Goal: Task Accomplishment & Management: Complete application form

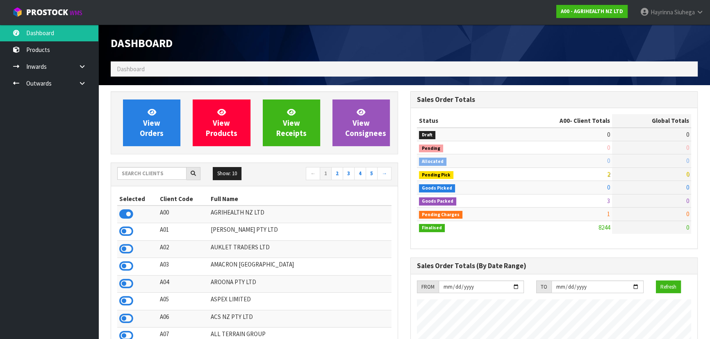
scroll to position [619, 299]
click at [160, 176] on input "text" at bounding box center [151, 173] width 69 height 13
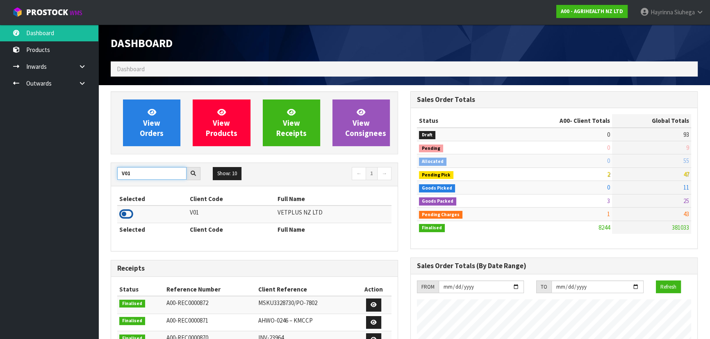
type input "V01"
click at [123, 212] on icon at bounding box center [126, 214] width 14 height 12
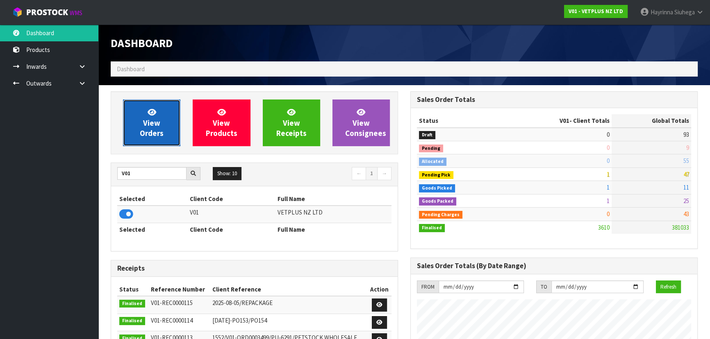
click at [154, 130] on span "View Orders" at bounding box center [152, 122] width 24 height 31
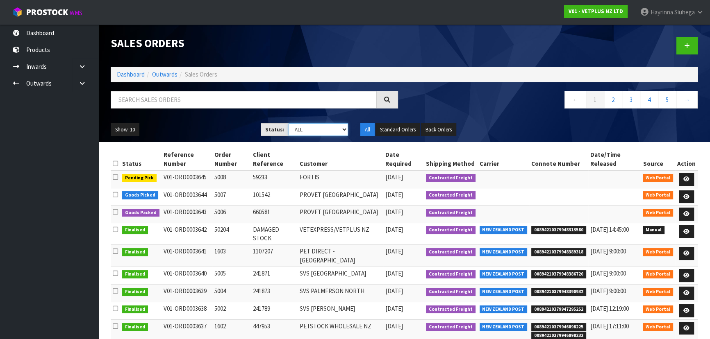
click at [320, 125] on select "Draft Pending Allocated Pending Pick Goods Picked Goods Packed Pending Charges …" at bounding box center [318, 129] width 60 height 13
select select "string:4"
click at [288, 123] on select "Draft Pending Allocated Pending Pick Goods Picked Goods Packed Pending Charges …" at bounding box center [318, 129] width 60 height 13
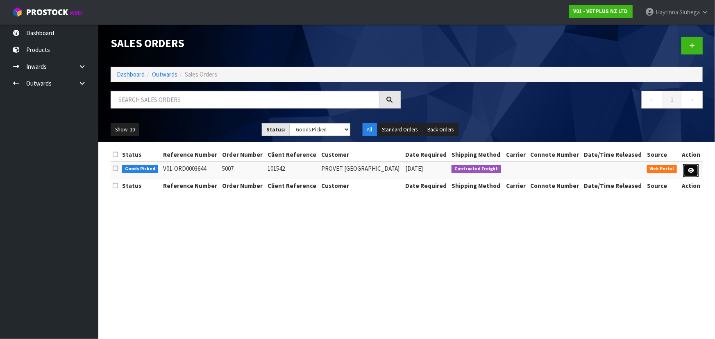
click at [693, 169] on icon at bounding box center [691, 170] width 6 height 5
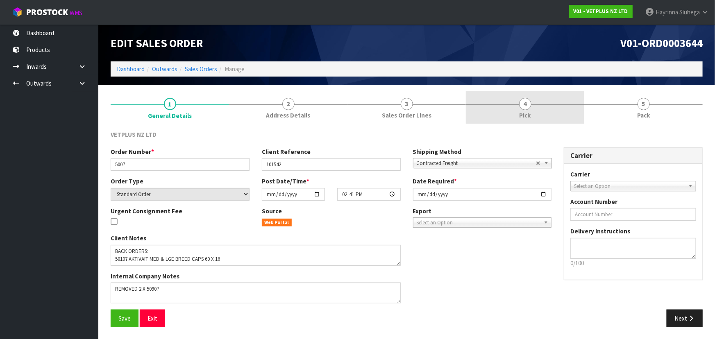
click at [540, 113] on link "4 Pick" at bounding box center [525, 107] width 118 height 32
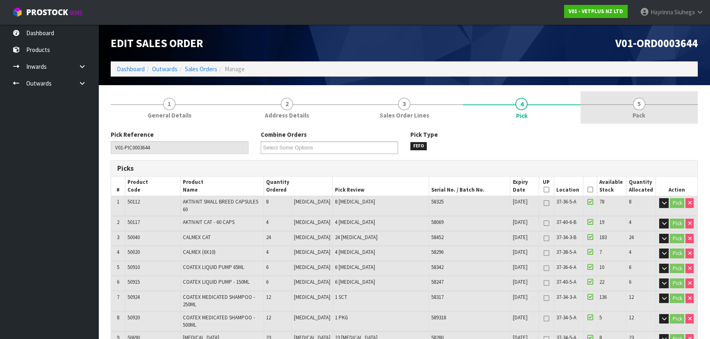
click at [660, 115] on link "5 Pack" at bounding box center [638, 107] width 117 height 32
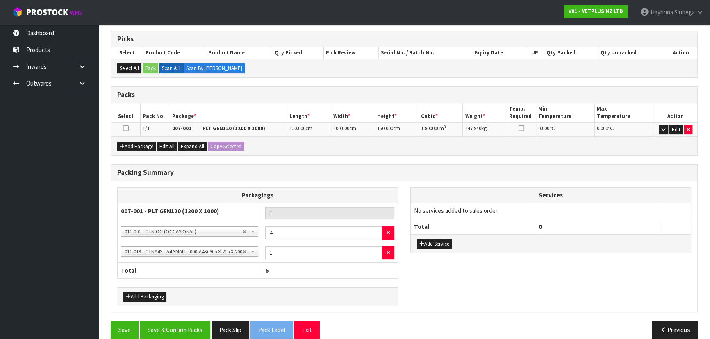
scroll to position [139, 0]
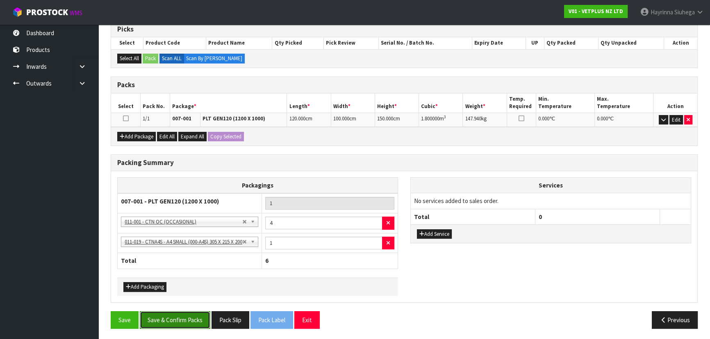
click at [167, 316] on button "Save & Confirm Packs" at bounding box center [175, 320] width 70 height 18
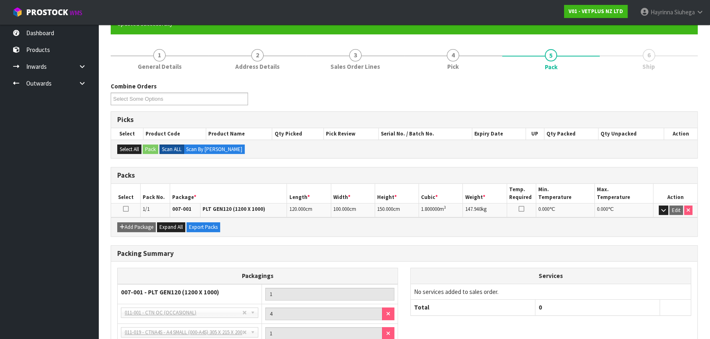
scroll to position [151, 0]
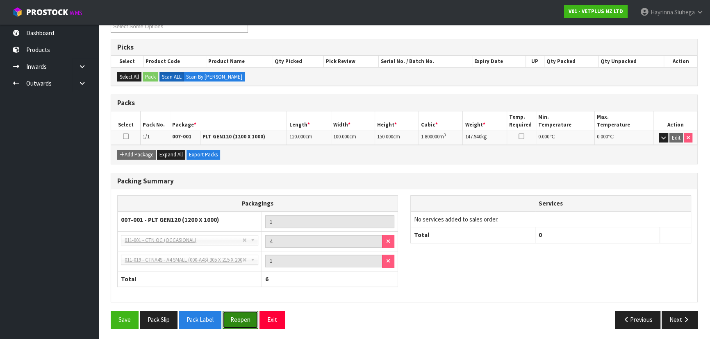
click at [243, 313] on button "Reopen" at bounding box center [240, 320] width 36 height 18
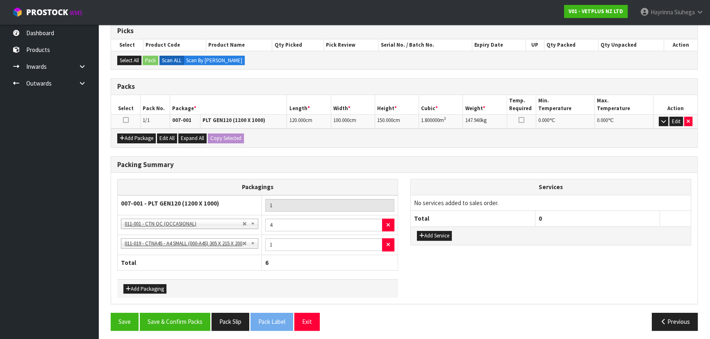
scroll to position [169, 0]
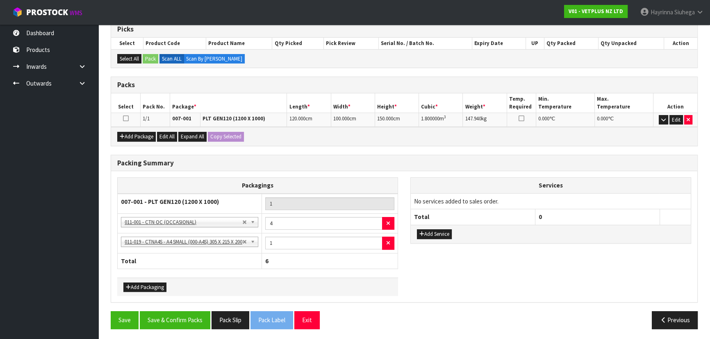
drag, startPoint x: 265, startPoint y: 322, endPoint x: 57, endPoint y: 115, distance: 294.3
click at [57, 115] on ul "Dashboard Products Categories Serial Numbers Kitsets Packagings Inwards Purchas…" at bounding box center [49, 182] width 98 height 315
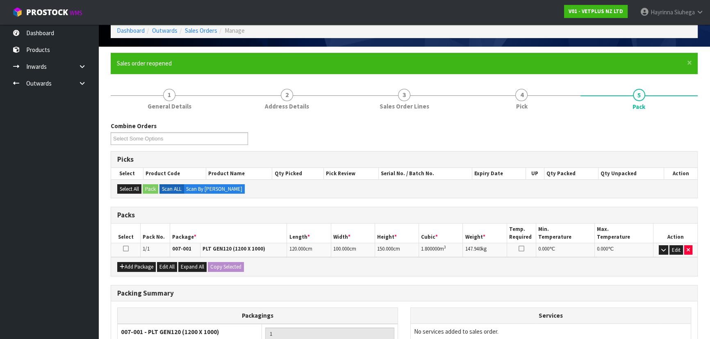
scroll to position [0, 0]
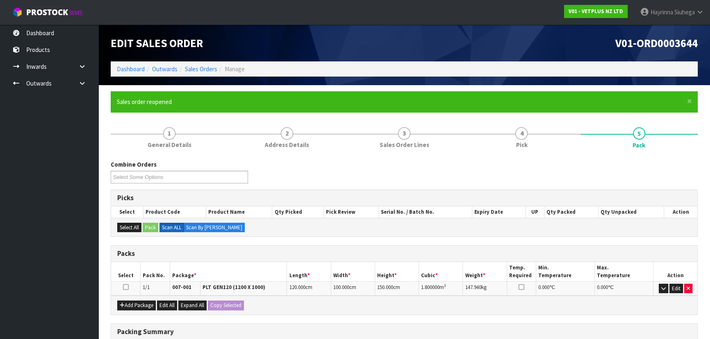
click at [136, 73] on li "Dashboard" at bounding box center [131, 69] width 28 height 9
click at [136, 70] on link "Dashboard" at bounding box center [131, 69] width 28 height 8
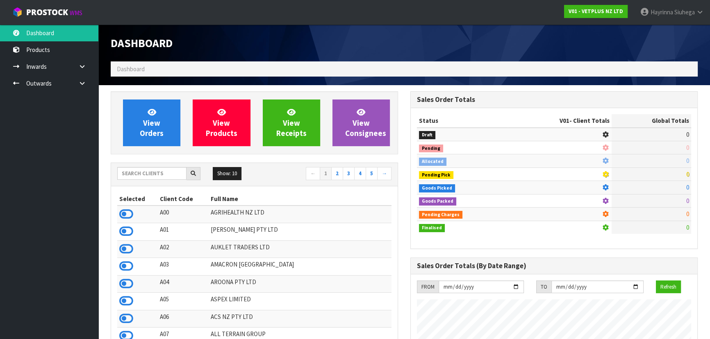
scroll to position [619, 299]
click at [131, 172] on input "text" at bounding box center [151, 173] width 69 height 13
type input "B07"
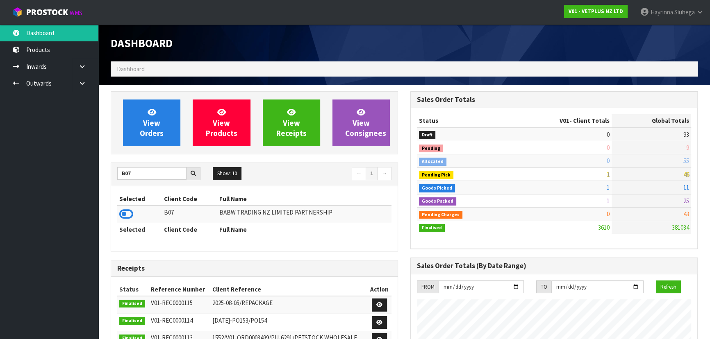
drag, startPoint x: 127, startPoint y: 214, endPoint x: 129, endPoint y: 202, distance: 12.5
click at [127, 214] on icon at bounding box center [126, 214] width 14 height 12
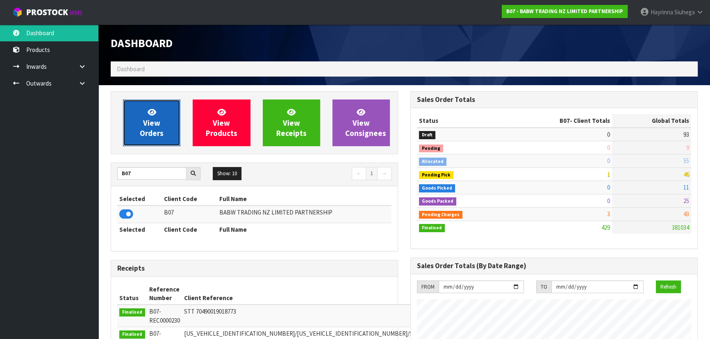
click at [152, 138] on span "View Orders" at bounding box center [152, 122] width 24 height 31
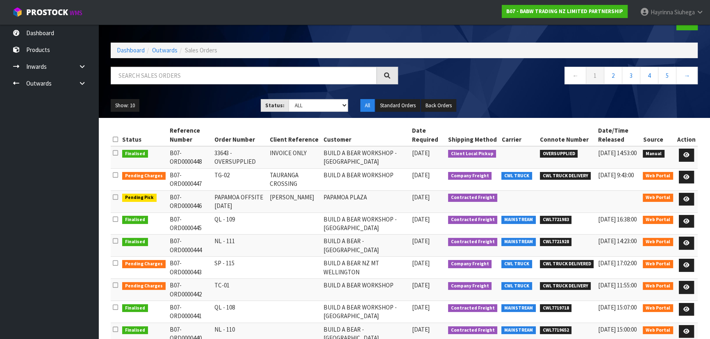
scroll to position [37, 0]
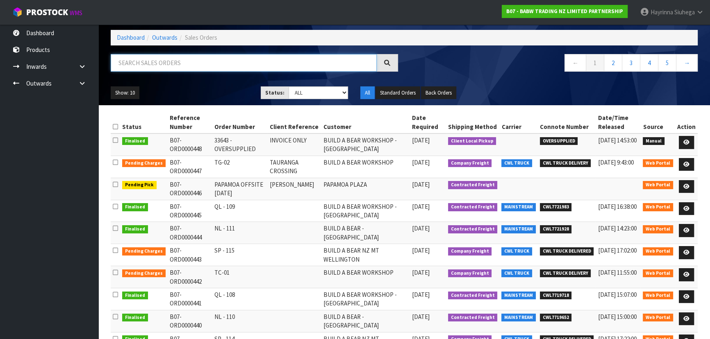
click at [240, 68] on input "text" at bounding box center [244, 63] width 266 height 18
type input "JOB-0411863"
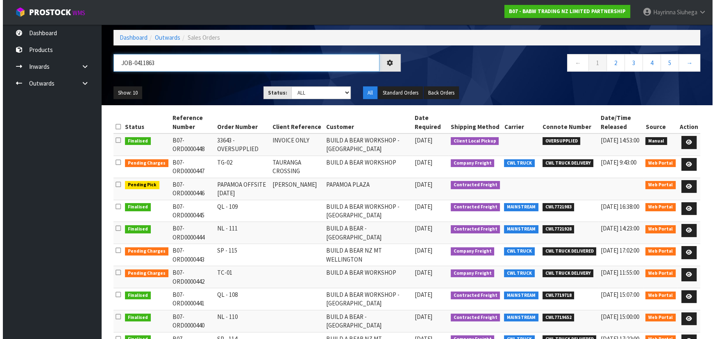
scroll to position [0, 0]
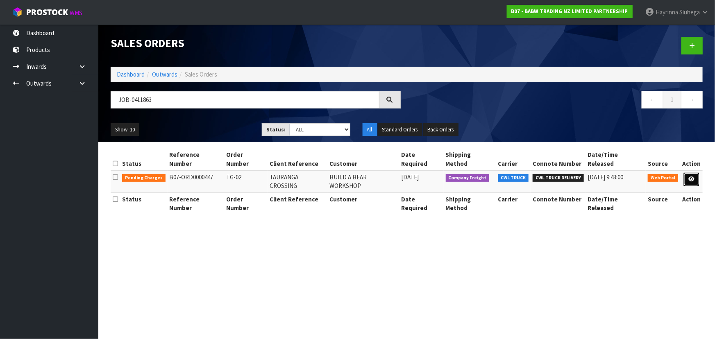
click at [685, 173] on link at bounding box center [691, 179] width 15 height 13
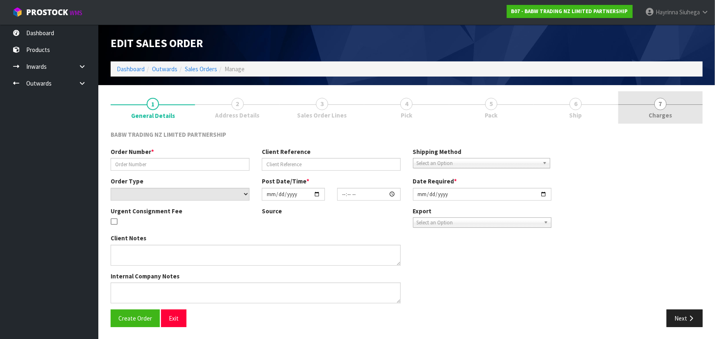
click at [662, 107] on span "7" at bounding box center [660, 104] width 12 height 12
type input "TG-02"
type input "TAURANGA CROSSING"
select select "number:0"
type input "[DATE]"
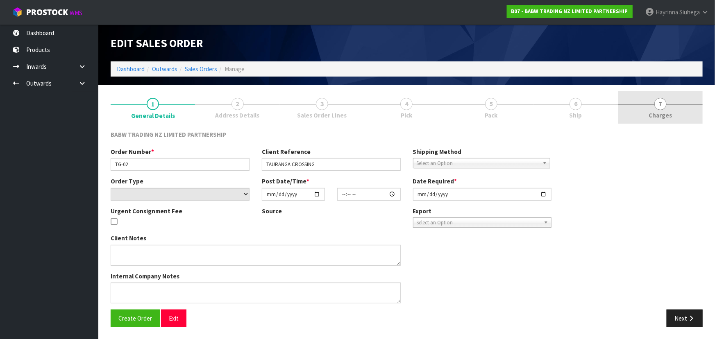
type input "18:12:00.000"
type input "[DATE]"
type textarea "NOT FOUND 33643 X 12"
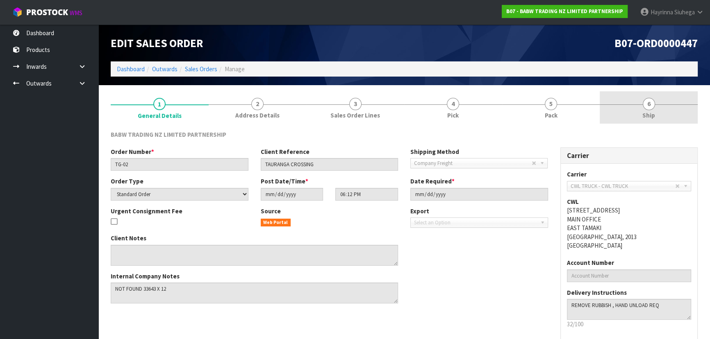
click at [647, 112] on span "Ship" at bounding box center [648, 115] width 13 height 9
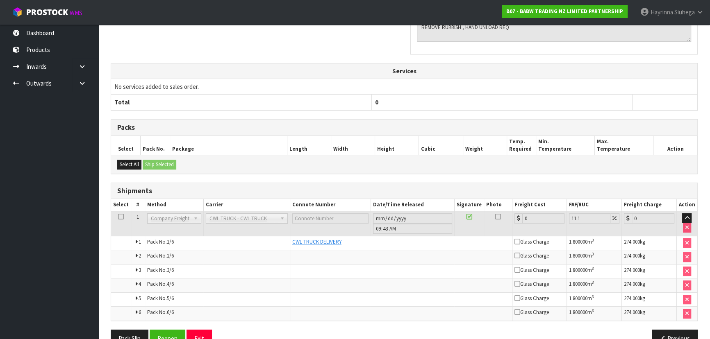
scroll to position [279, 0]
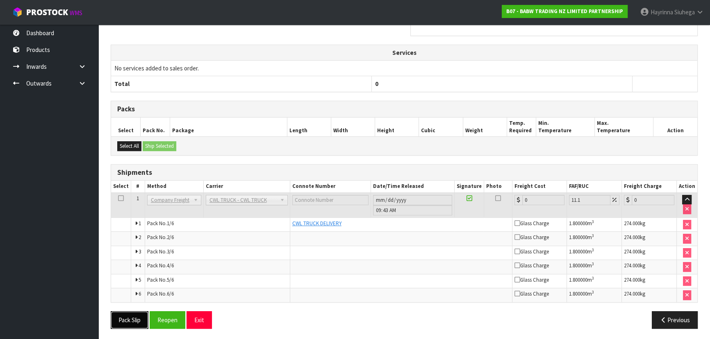
click at [138, 317] on button "Pack Slip" at bounding box center [130, 320] width 38 height 18
click at [683, 321] on button "Previous" at bounding box center [674, 320] width 46 height 18
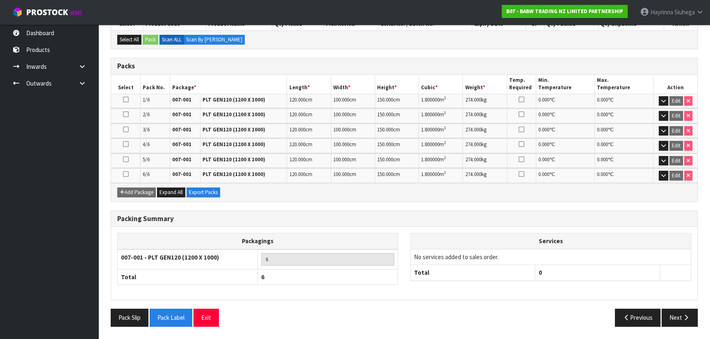
scroll to position [156, 0]
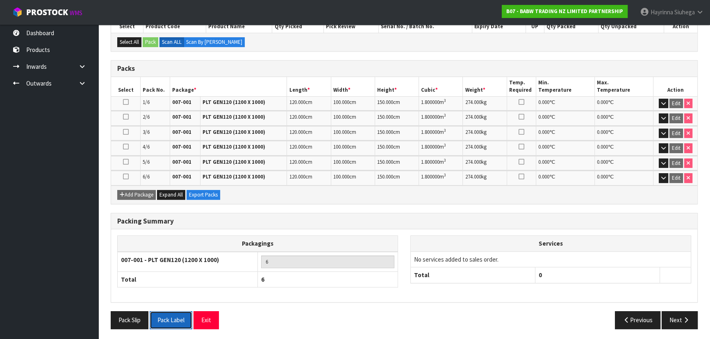
click at [174, 319] on button "Pack Label" at bounding box center [171, 320] width 43 height 18
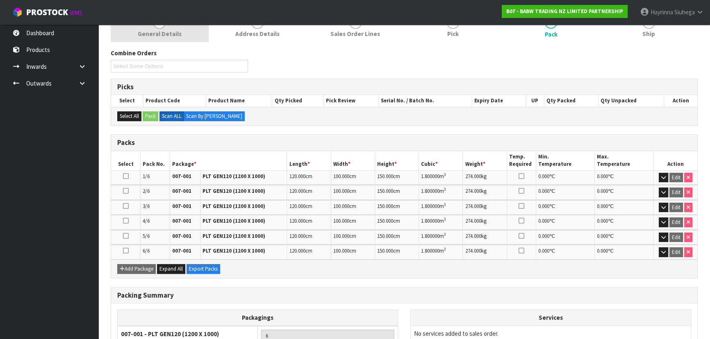
scroll to position [0, 0]
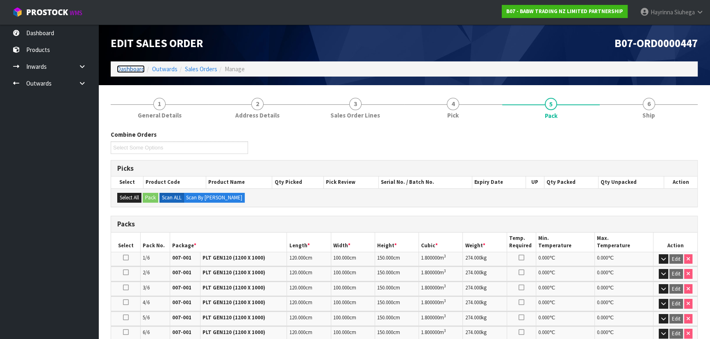
click at [135, 66] on link "Dashboard" at bounding box center [131, 69] width 28 height 8
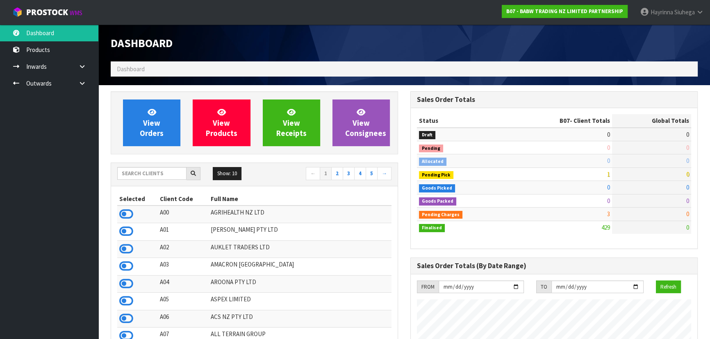
scroll to position [619, 299]
click at [173, 173] on input "text" at bounding box center [151, 173] width 69 height 13
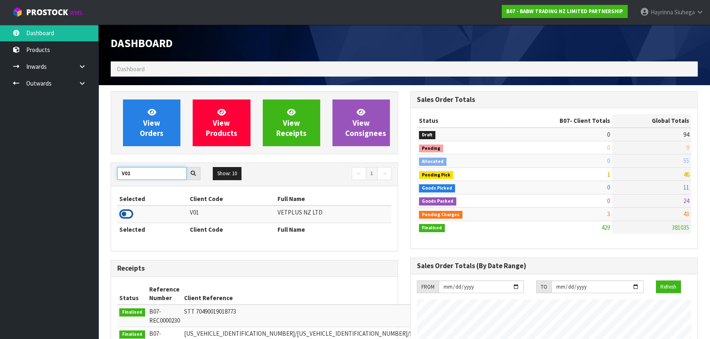
type input "V01"
click at [129, 215] on icon at bounding box center [126, 214] width 14 height 12
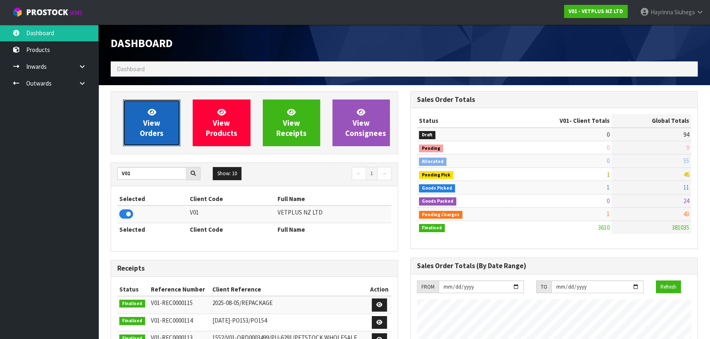
click at [163, 117] on link "View Orders" at bounding box center [151, 123] width 57 height 47
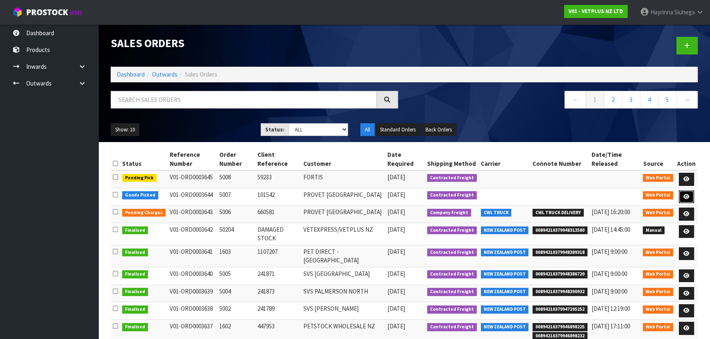
click at [683, 197] on icon at bounding box center [686, 196] width 6 height 5
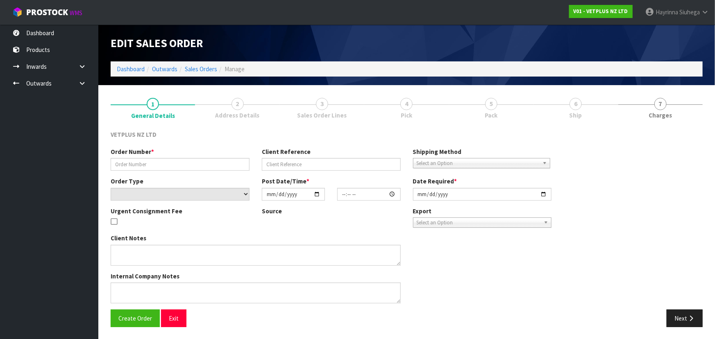
type input "5007"
type input "101542"
select select "number:0"
type input "[DATE]"
type input "14:41:00.000"
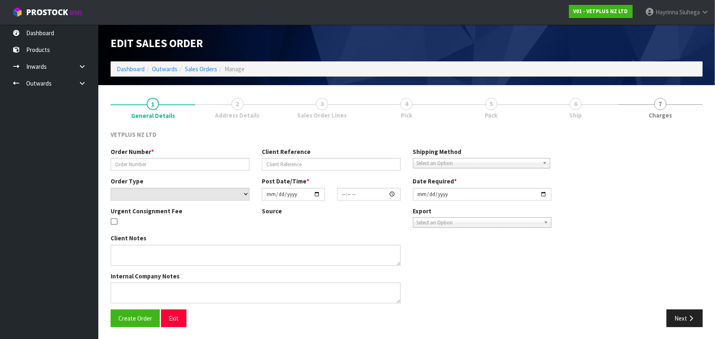
type input "2025-09-11"
type textarea "BACK ORDERS: 50107 AKTIVAIT MED & LGE BREED CAPS 60 X 16 50840 COMPLIVIT 150G X…"
type textarea "REMOVED 2 X 50907"
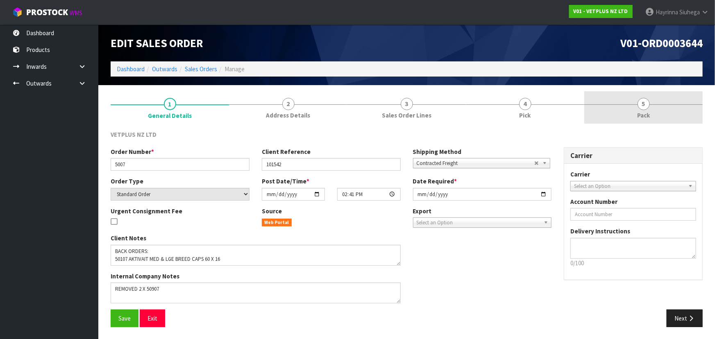
click at [554, 117] on link "4 Pick" at bounding box center [525, 107] width 118 height 32
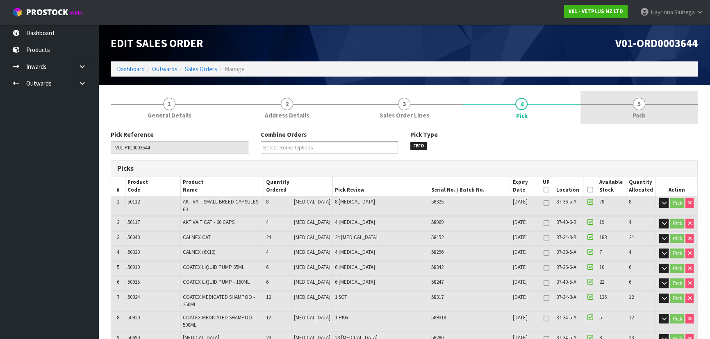
click at [640, 107] on span "5" at bounding box center [639, 104] width 12 height 12
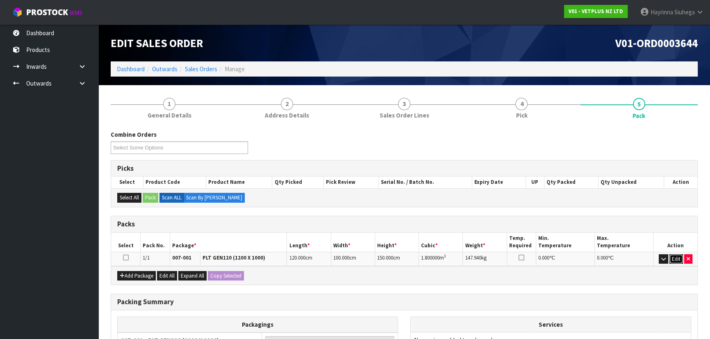
click at [677, 261] on button "Edit" at bounding box center [676, 259] width 14 height 10
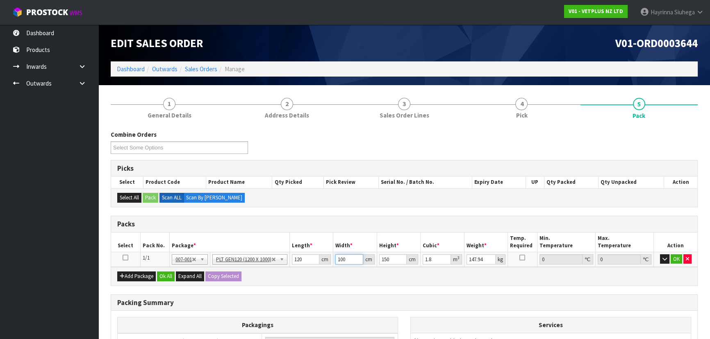
click at [339, 261] on input "100" at bounding box center [348, 259] width 27 height 10
type input "8"
type input "0.144"
type input "81"
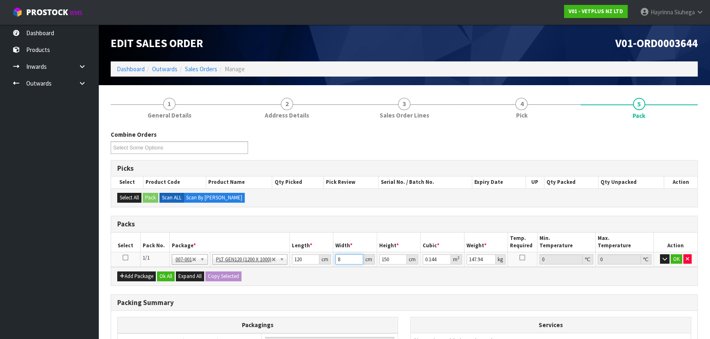
type input "1.458"
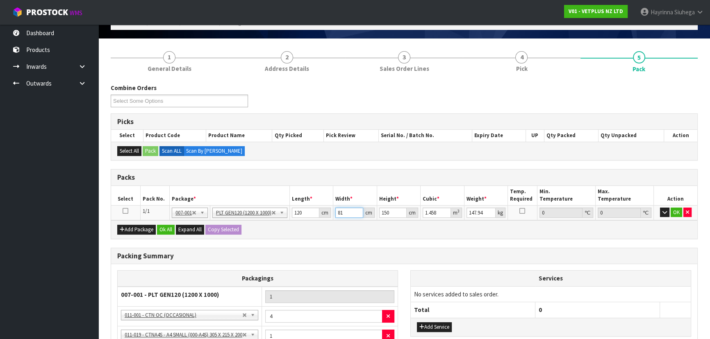
scroll to position [74, 0]
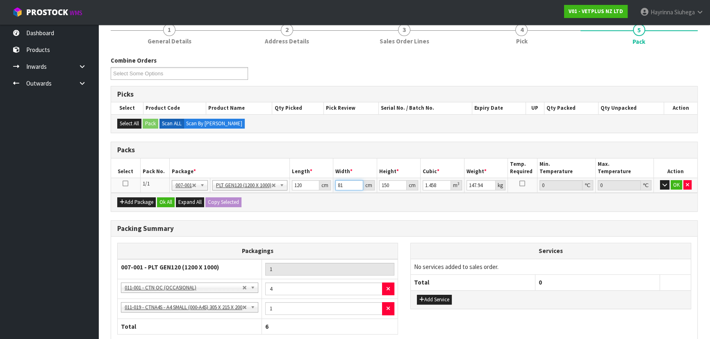
type input "81"
click at [468, 180] on input "147.94" at bounding box center [480, 185] width 29 height 10
type input "217"
click at [675, 187] on button "OK" at bounding box center [675, 185] width 11 height 10
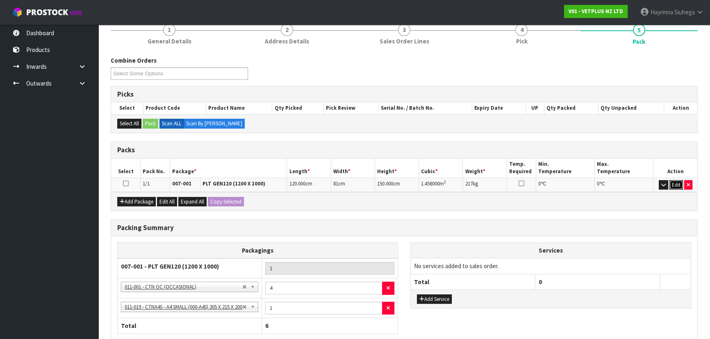
click at [673, 181] on button "Edit" at bounding box center [676, 185] width 14 height 10
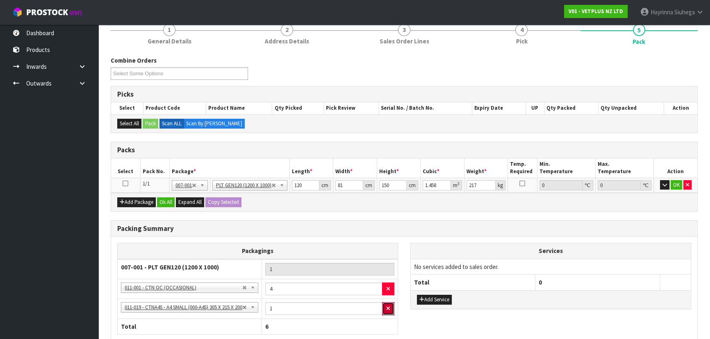
click at [390, 306] on button "button" at bounding box center [388, 308] width 12 height 13
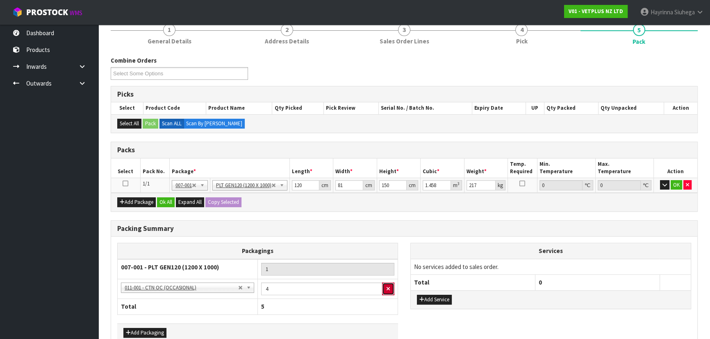
click at [388, 292] on button "button" at bounding box center [388, 289] width 12 height 13
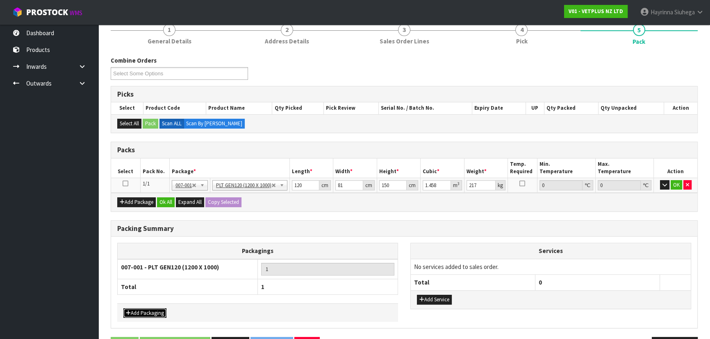
click at [152, 313] on button "Add Packaging" at bounding box center [144, 314] width 43 height 10
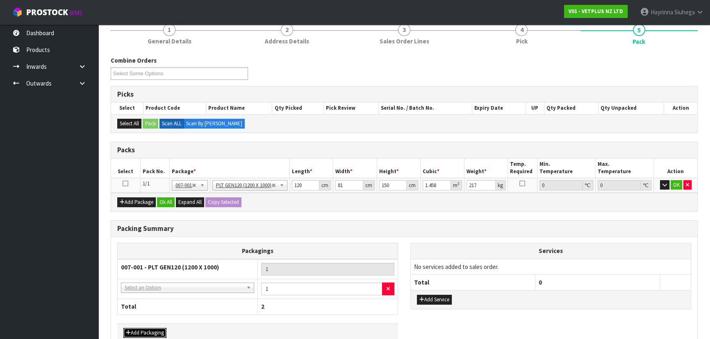
click at [150, 328] on button "Add Packaging" at bounding box center [144, 333] width 43 height 10
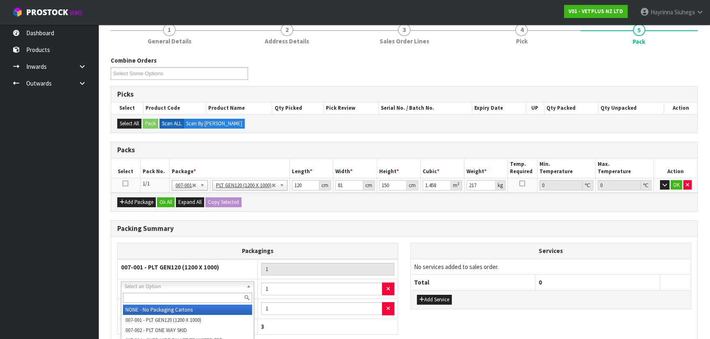
click at [168, 295] on input "text" at bounding box center [187, 298] width 129 height 10
type input "OC"
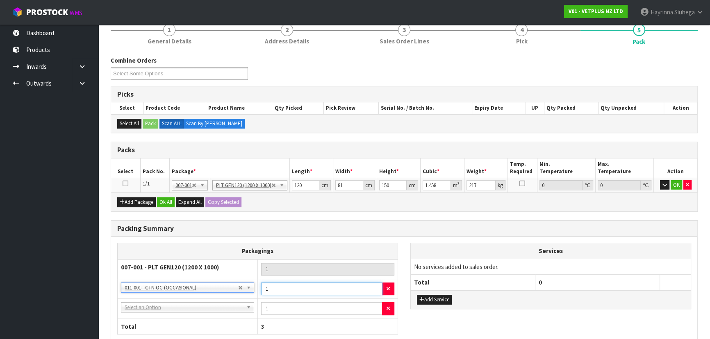
drag, startPoint x: 275, startPoint y: 290, endPoint x: 252, endPoint y: 291, distance: 22.9
click at [252, 290] on tr "NONE - No Packaging Cartons 007-001 - PLT GEN120 (1200 X 1000) 007-002 - PLT ON…" at bounding box center [258, 289] width 280 height 20
type input "4"
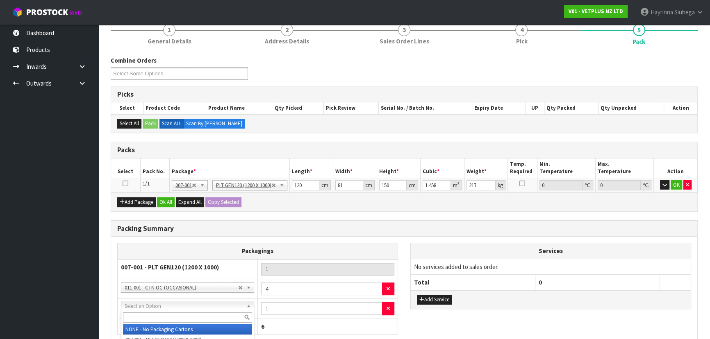
click at [231, 311] on div at bounding box center [187, 318] width 132 height 14
click at [231, 315] on input "text" at bounding box center [187, 318] width 129 height 10
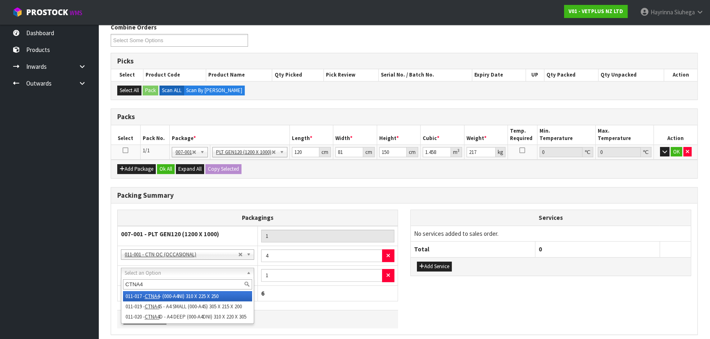
scroll to position [140, 0]
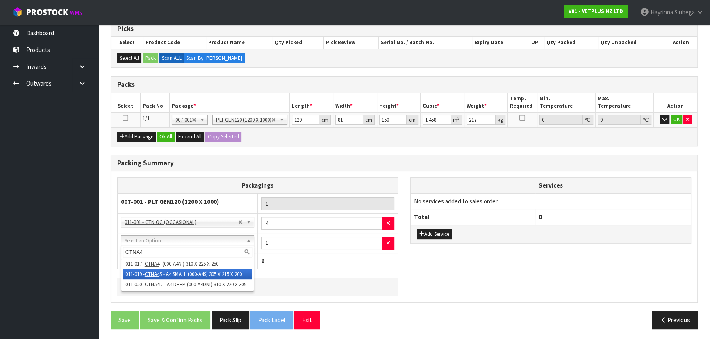
type input "CTNA4"
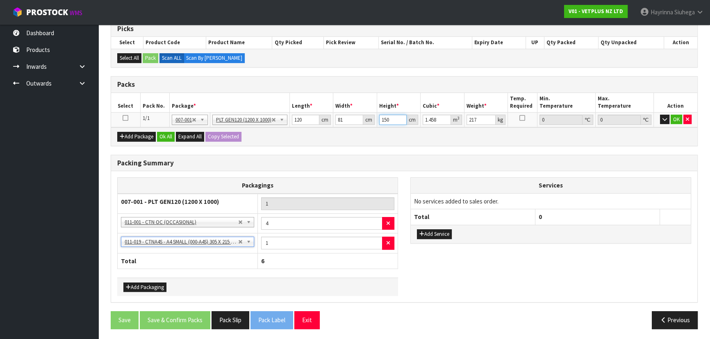
click at [383, 118] on input "150" at bounding box center [393, 120] width 28 height 10
click at [675, 121] on button "OK" at bounding box center [675, 120] width 11 height 10
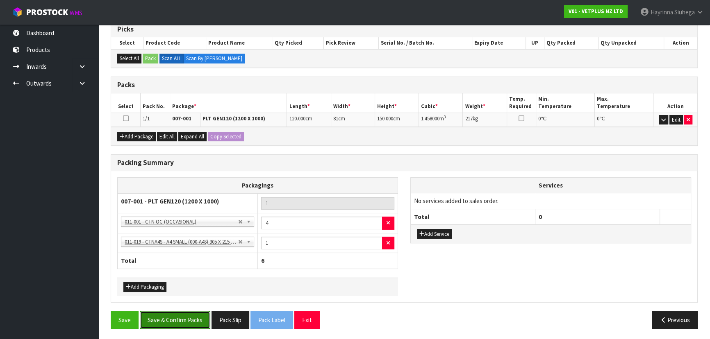
click at [187, 322] on button "Save & Confirm Packs" at bounding box center [175, 320] width 70 height 18
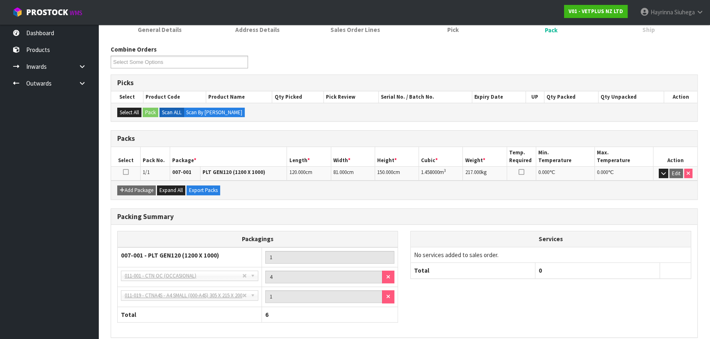
scroll to position [151, 0]
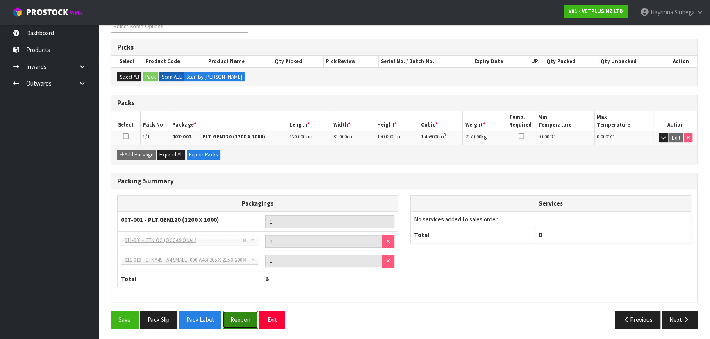
click at [236, 312] on button "Reopen" at bounding box center [240, 320] width 36 height 18
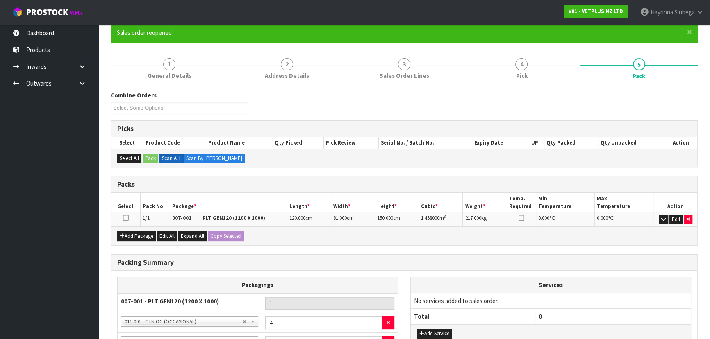
scroll to position [169, 0]
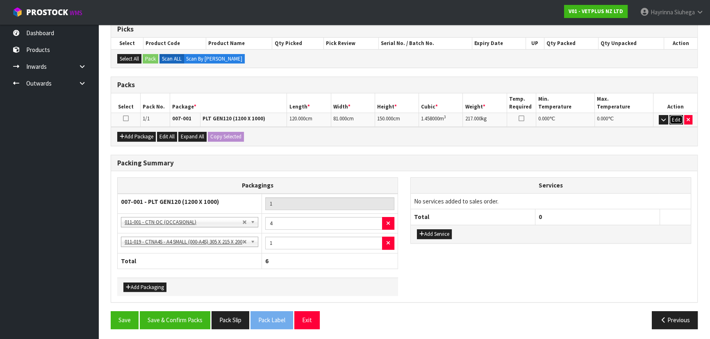
click at [674, 116] on button "Edit" at bounding box center [676, 120] width 14 height 10
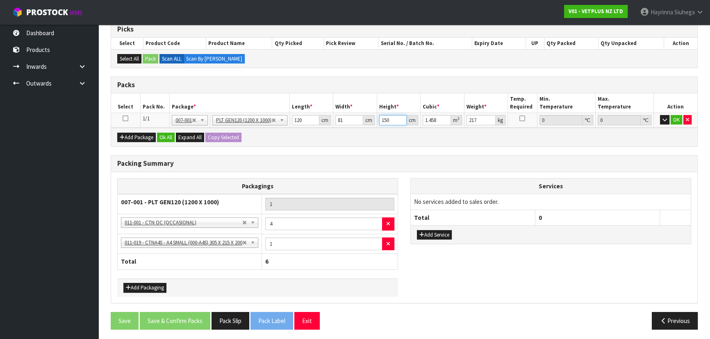
click at [385, 119] on input "150" at bounding box center [393, 120] width 28 height 10
type input "1"
type input "0.00972"
type input "13"
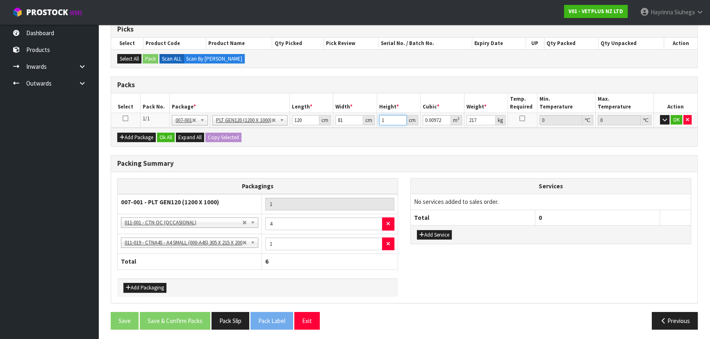
type input "0.12636"
type input "132"
type input "1.28304"
type input "132"
click at [676, 118] on button "OK" at bounding box center [675, 120] width 11 height 10
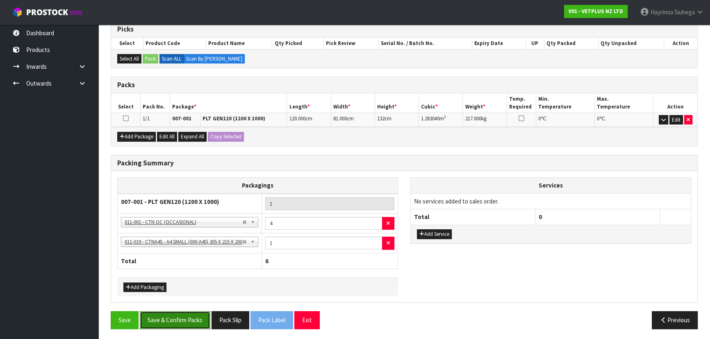
click at [188, 316] on button "Save & Confirm Packs" at bounding box center [175, 320] width 70 height 18
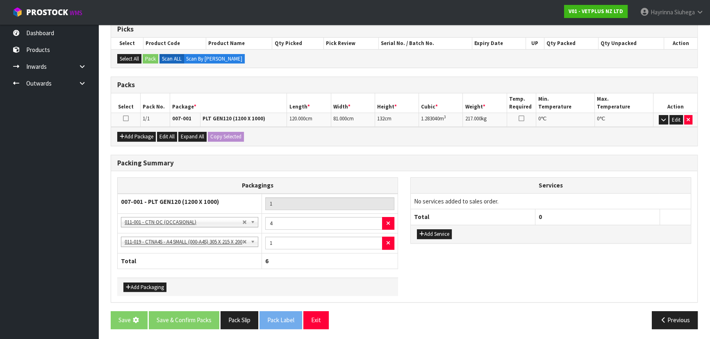
scroll to position [0, 0]
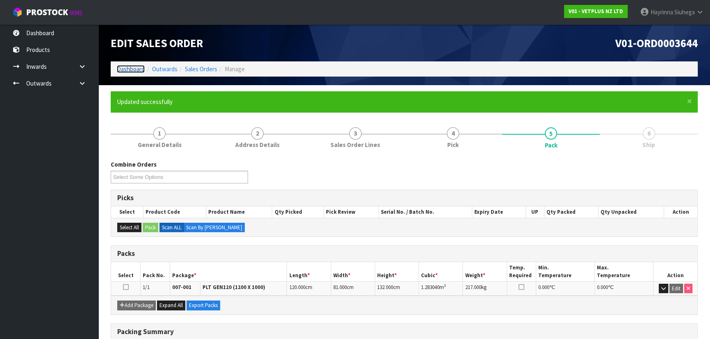
click at [138, 68] on link "Dashboard" at bounding box center [131, 69] width 28 height 8
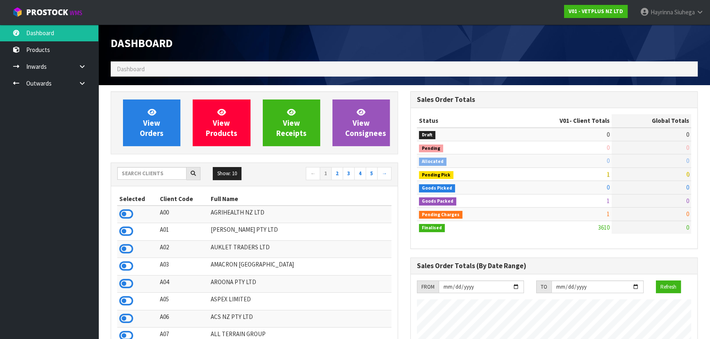
scroll to position [619, 299]
click at [669, 19] on link "Hayrinna Siuhega" at bounding box center [671, 12] width 76 height 25
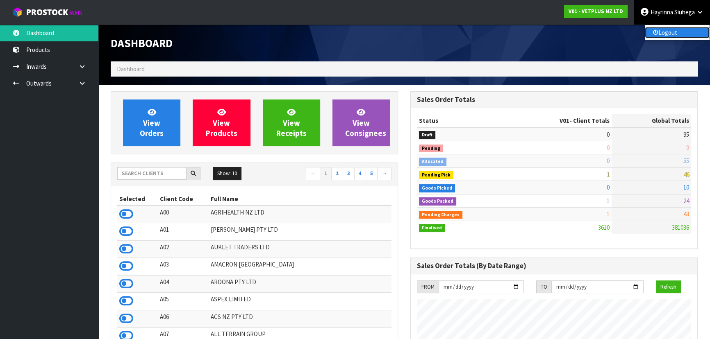
click at [672, 29] on link "Logout" at bounding box center [676, 32] width 65 height 11
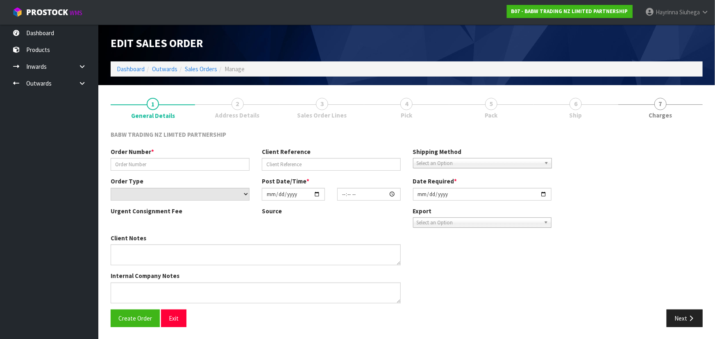
type input "TG-02"
type input "TAURANGA CROSSING"
select select "number:0"
type input "[DATE]"
type input "18:12:00.000"
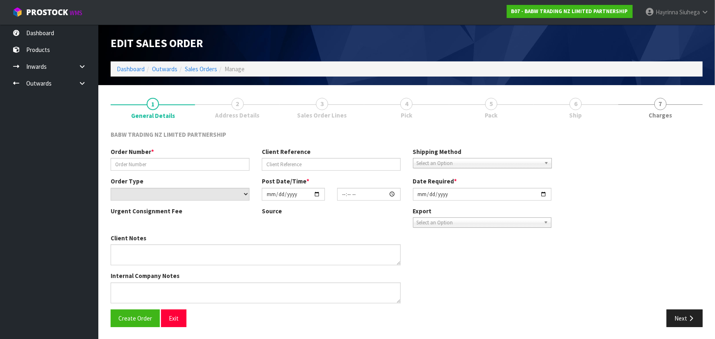
type input "[DATE]"
type textarea "NOT FOUND 33643 X 12"
